Goal: Information Seeking & Learning: Find specific fact

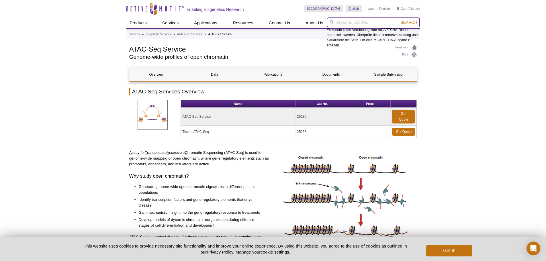
click at [335, 22] on input "search" at bounding box center [372, 22] width 93 height 10
paste input "DNA Purification Columns 16 columns RT"
type input "DNA Purification Columns 16 columns"
click at [398, 20] on button "Search" at bounding box center [408, 22] width 20 height 5
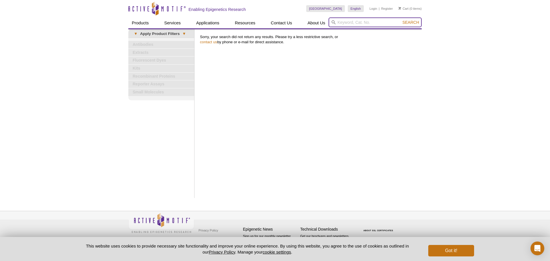
click at [382, 23] on input "search" at bounding box center [374, 22] width 93 height 10
paste input "DNA Purification Columns 16 columns RT"
type input "DNA Purification Columns"
click at [401, 20] on button "Search" at bounding box center [411, 22] width 20 height 5
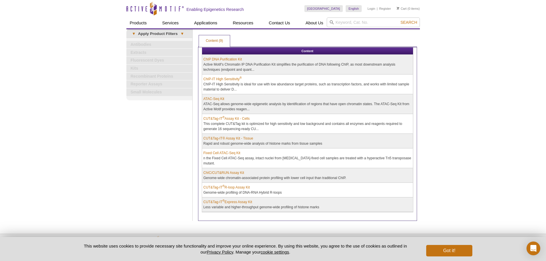
scroll to position [23, 0]
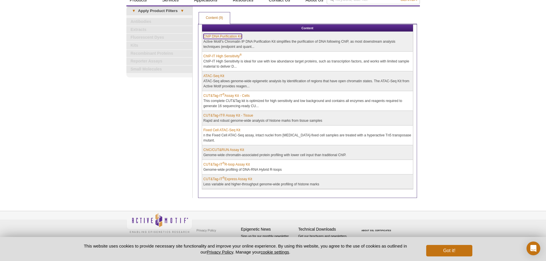
click at [225, 35] on link "ChIP DNA Purification Kit" at bounding box center [222, 36] width 39 height 5
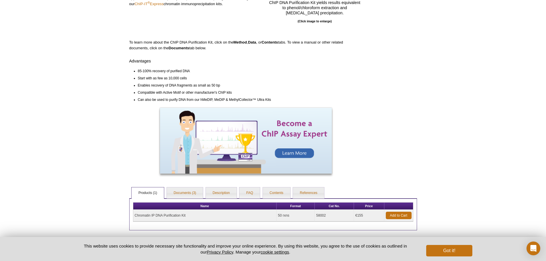
scroll to position [147, 0]
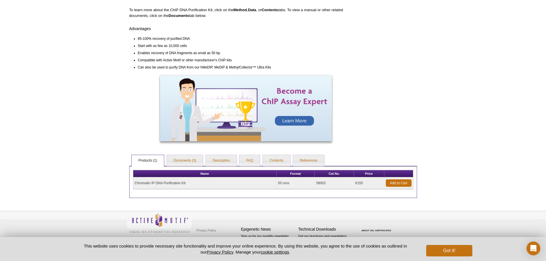
drag, startPoint x: 366, startPoint y: 183, endPoint x: 355, endPoint y: 183, distance: 10.6
click at [355, 183] on td "€155" at bounding box center [369, 183] width 30 height 12
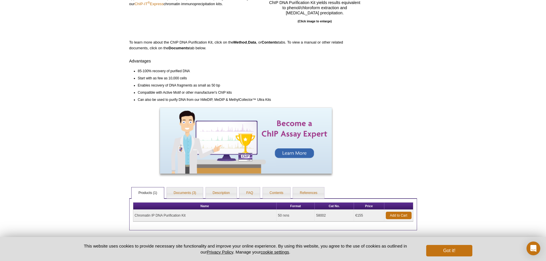
scroll to position [143, 0]
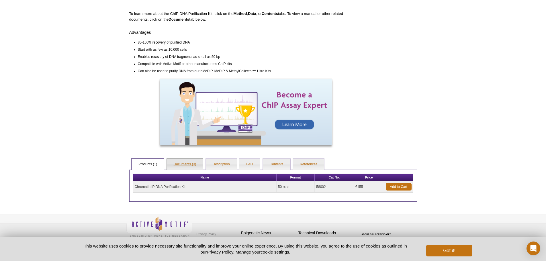
click at [190, 161] on link "Documents (3)" at bounding box center [185, 164] width 36 height 11
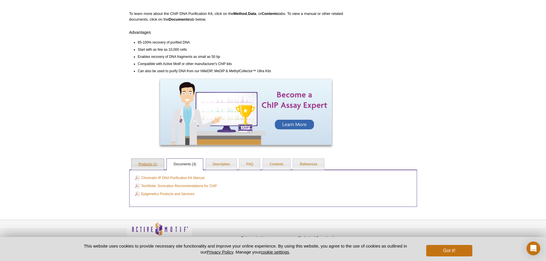
click at [145, 163] on link "Products (1)" at bounding box center [147, 164] width 32 height 11
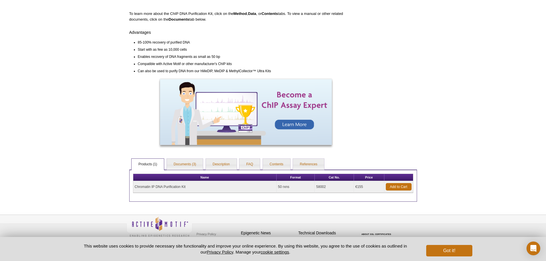
click at [158, 186] on td "Chromatin IP DNA Purification Kit" at bounding box center [204, 187] width 143 height 12
click at [280, 186] on td "50 rxns" at bounding box center [295, 187] width 38 height 12
click at [316, 188] on td "58002" at bounding box center [333, 187] width 39 height 12
click at [324, 187] on td "58002" at bounding box center [333, 187] width 39 height 12
drag, startPoint x: 328, startPoint y: 187, endPoint x: 316, endPoint y: 187, distance: 12.9
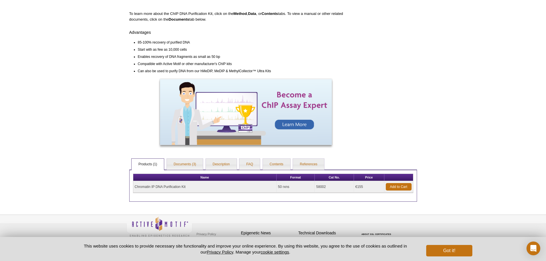
click at [316, 187] on td "58002" at bounding box center [333, 187] width 39 height 12
copy td "58002"
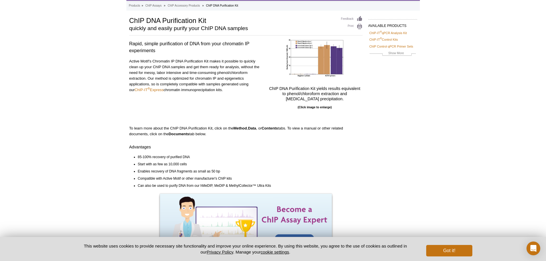
scroll to position [0, 0]
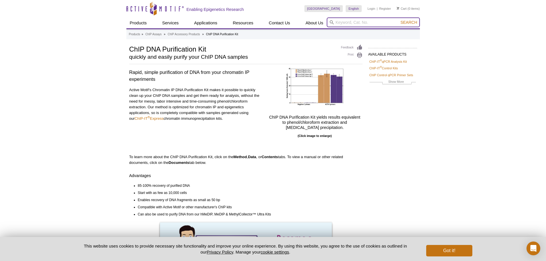
click at [368, 22] on input "search" at bounding box center [372, 22] width 93 height 10
paste input "58002"
click at [398, 20] on button "Search" at bounding box center [408, 22] width 20 height 5
click at [365, 33] on li "58002 – Chromatin IP DNA Purification Kit" at bounding box center [363, 31] width 72 height 8
type input "58002 – Chromatin IP DNA Purification Kit"
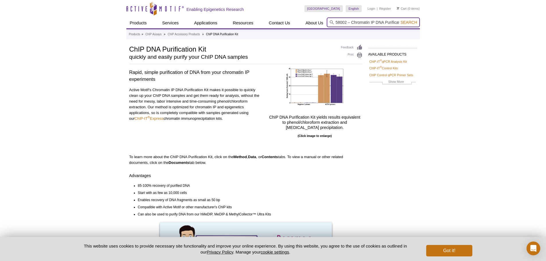
scroll to position [0, 12]
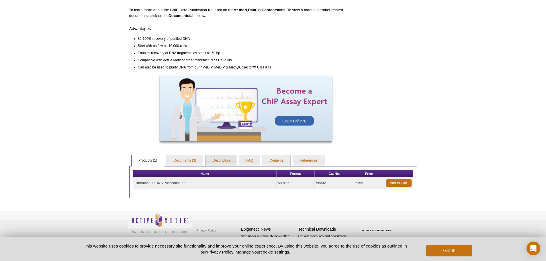
click at [220, 160] on link "Description" at bounding box center [221, 160] width 31 height 11
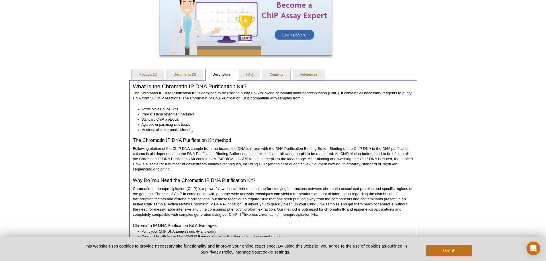
scroll to position [290, 0]
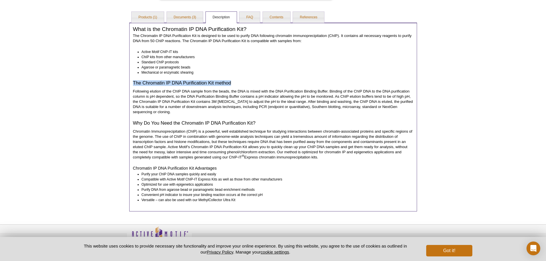
drag, startPoint x: 133, startPoint y: 83, endPoint x: 235, endPoint y: 84, distance: 102.0
click at [235, 84] on h3 "The Chromatin IP DNA Purification Kit method" at bounding box center [273, 83] width 280 height 6
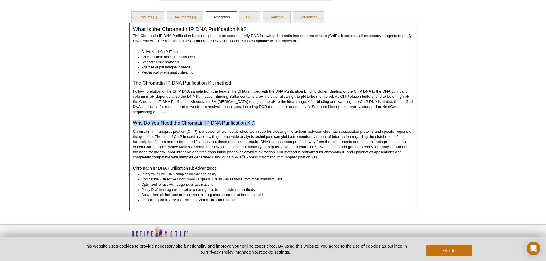
drag, startPoint x: 133, startPoint y: 122, endPoint x: 260, endPoint y: 124, distance: 127.2
click at [260, 124] on h3 "Why Do You Need the Chromatin IP DNA Purification Kit?" at bounding box center [273, 123] width 280 height 6
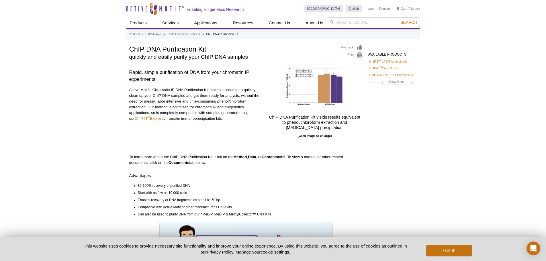
scroll to position [172, 0]
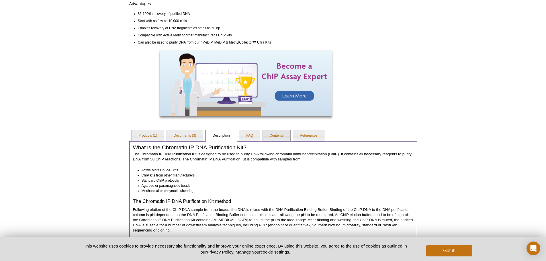
click at [277, 135] on link "Contents" at bounding box center [276, 135] width 27 height 11
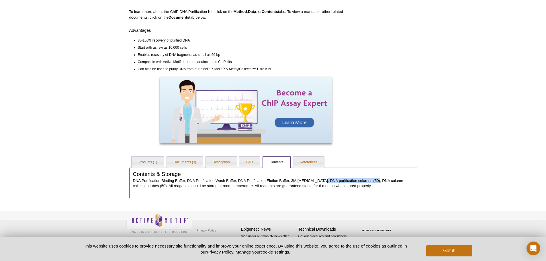
drag, startPoint x: 376, startPoint y: 181, endPoint x: 324, endPoint y: 181, distance: 51.5
click at [324, 181] on p "DNA Purification Binding Buffer, DNA Purification Wash Buffer, DNA Purification…" at bounding box center [273, 183] width 280 height 10
click at [182, 161] on link "Documents (3)" at bounding box center [185, 162] width 36 height 11
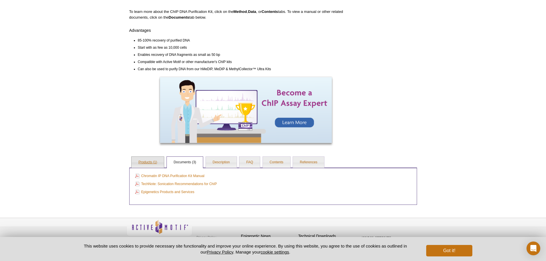
click at [146, 164] on link "Products (1)" at bounding box center [147, 162] width 32 height 11
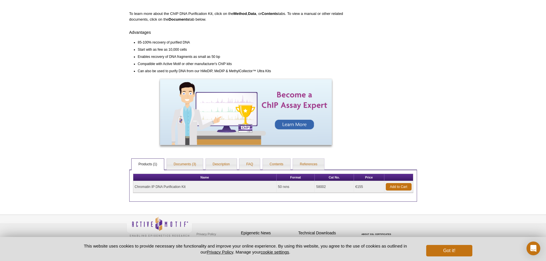
scroll to position [147, 0]
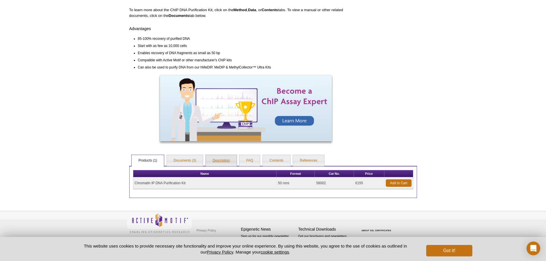
click at [226, 159] on link "Description" at bounding box center [221, 160] width 31 height 11
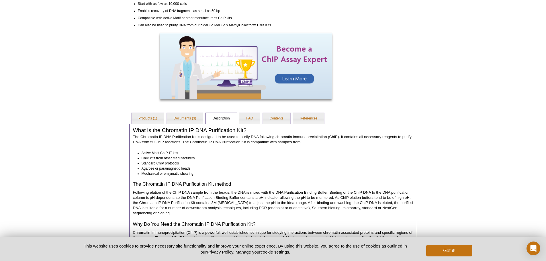
scroll to position [160, 0]
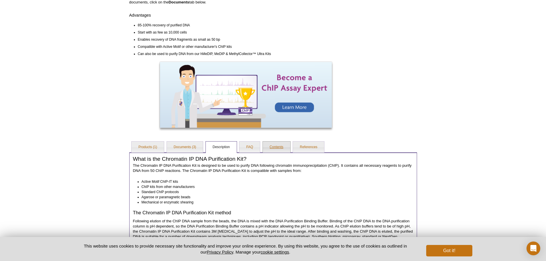
click at [285, 147] on link "Contents" at bounding box center [276, 146] width 27 height 11
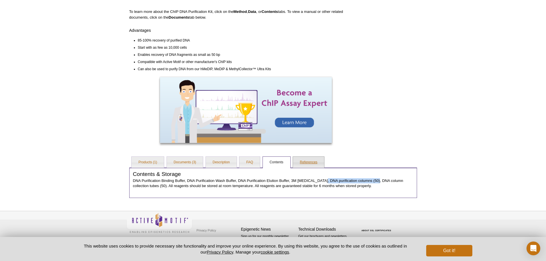
click at [307, 160] on link "References" at bounding box center [308, 162] width 31 height 11
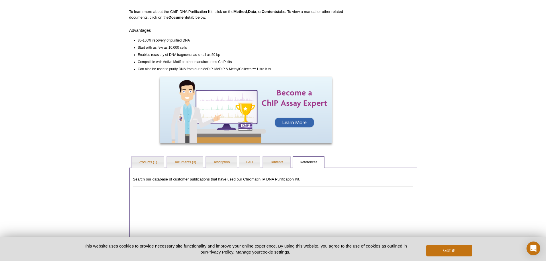
scroll to position [221, 0]
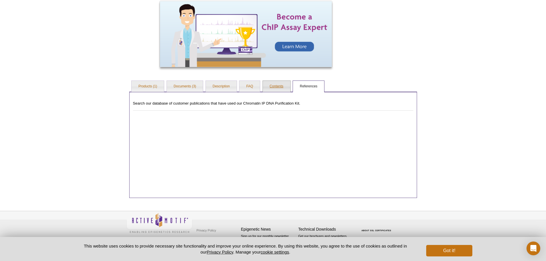
click at [273, 86] on link "Contents" at bounding box center [276, 86] width 27 height 11
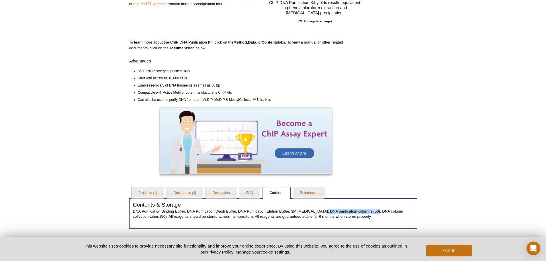
scroll to position [145, 0]
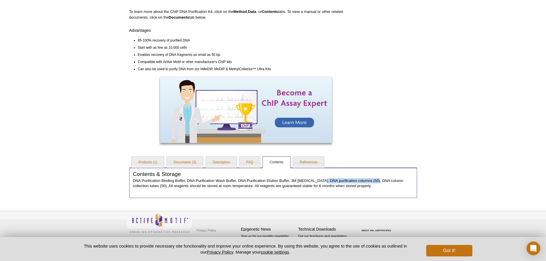
click at [344, 179] on p "DNA Purification Binding Buffer, DNA Purification Wash Buffer, DNA Purification…" at bounding box center [273, 183] width 280 height 10
drag, startPoint x: 326, startPoint y: 180, endPoint x: 369, endPoint y: 179, distance: 43.5
click at [369, 179] on p "DNA Purification Binding Buffer, DNA Purification Wash Buffer, DNA Purification…" at bounding box center [273, 183] width 280 height 10
copy p "DNA purification columns"
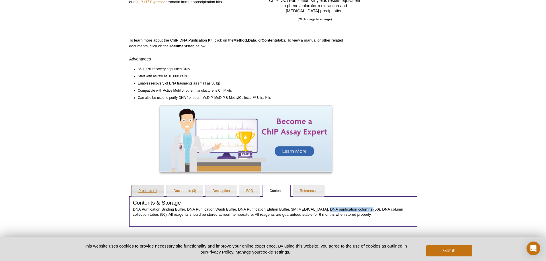
click at [147, 190] on link "Products (1)" at bounding box center [147, 190] width 32 height 11
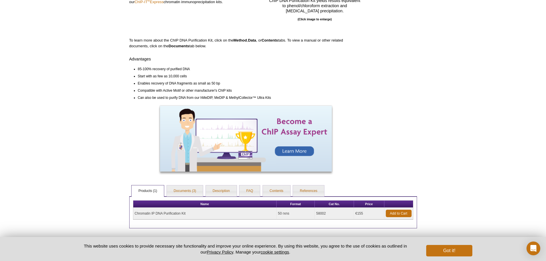
scroll to position [147, 0]
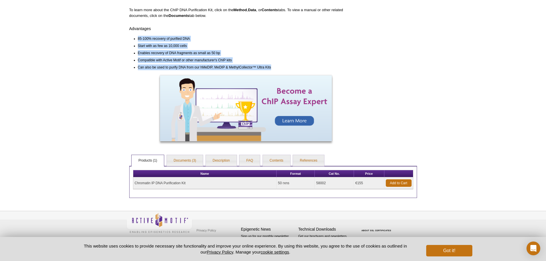
drag, startPoint x: 137, startPoint y: 38, endPoint x: 273, endPoint y: 66, distance: 138.4
click at [273, 66] on ul "85-100% recovery of purified DNA Start with as few as 10,000 cells Enables reco…" at bounding box center [243, 52] width 228 height 36
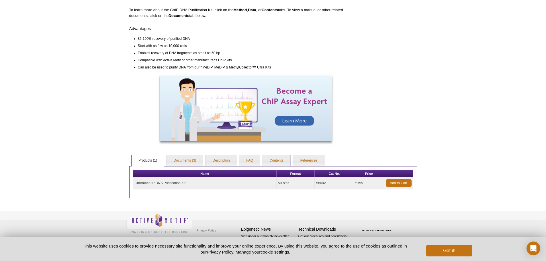
click at [97, 86] on div "Active Motif Logo Enabling Epigenetics Research 0 Search Skip to content Active…" at bounding box center [273, 57] width 546 height 408
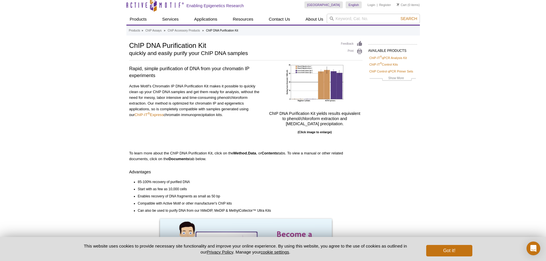
scroll to position [0, 0]
